Goal: Task Accomplishment & Management: Manage account settings

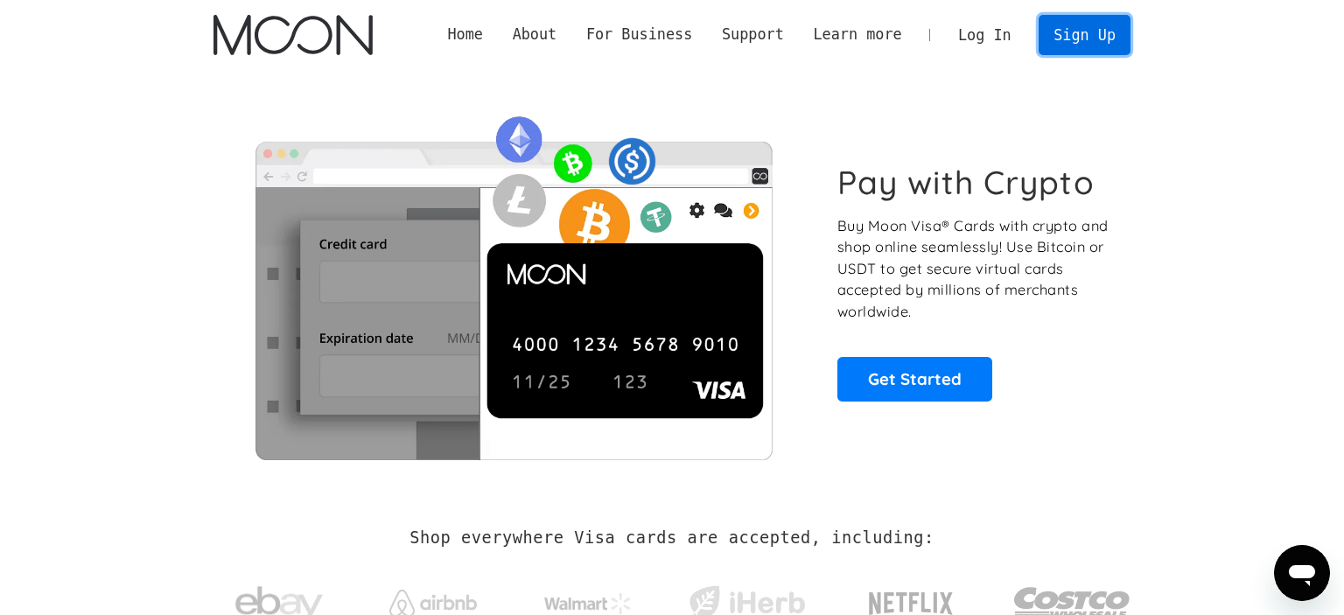
click at [1080, 44] on link "Sign Up" at bounding box center [1084, 34] width 91 height 39
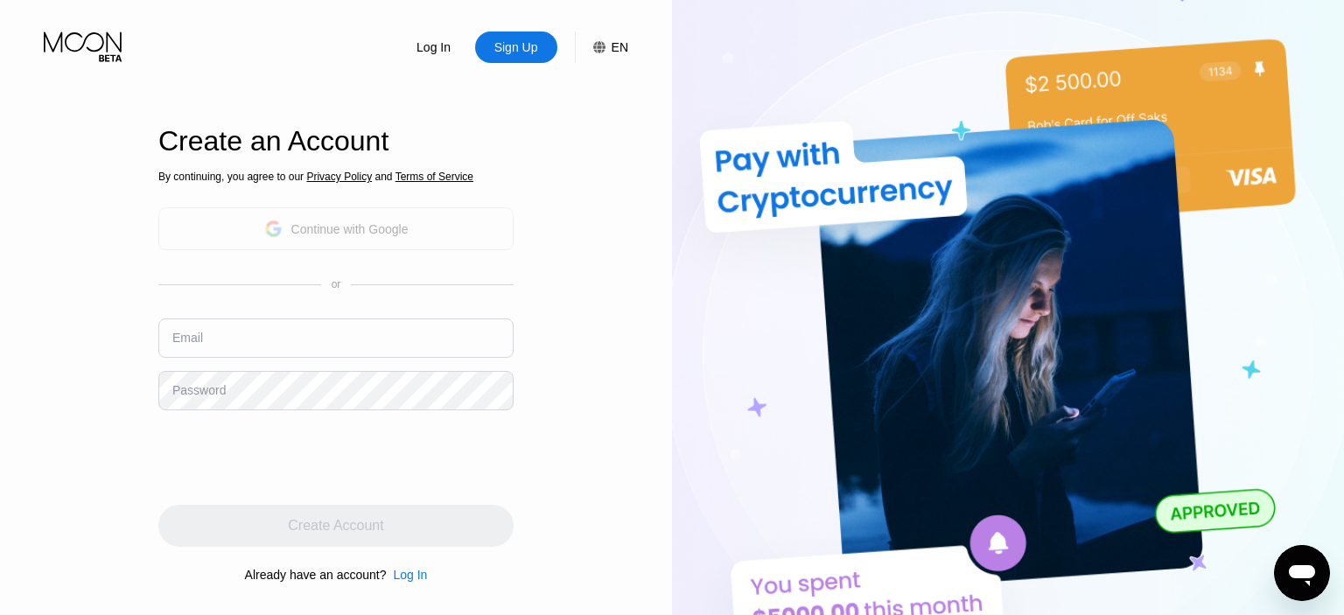
click at [370, 234] on div "Continue with Google" at bounding box center [349, 229] width 117 height 14
